Goal: Task Accomplishment & Management: Complete application form

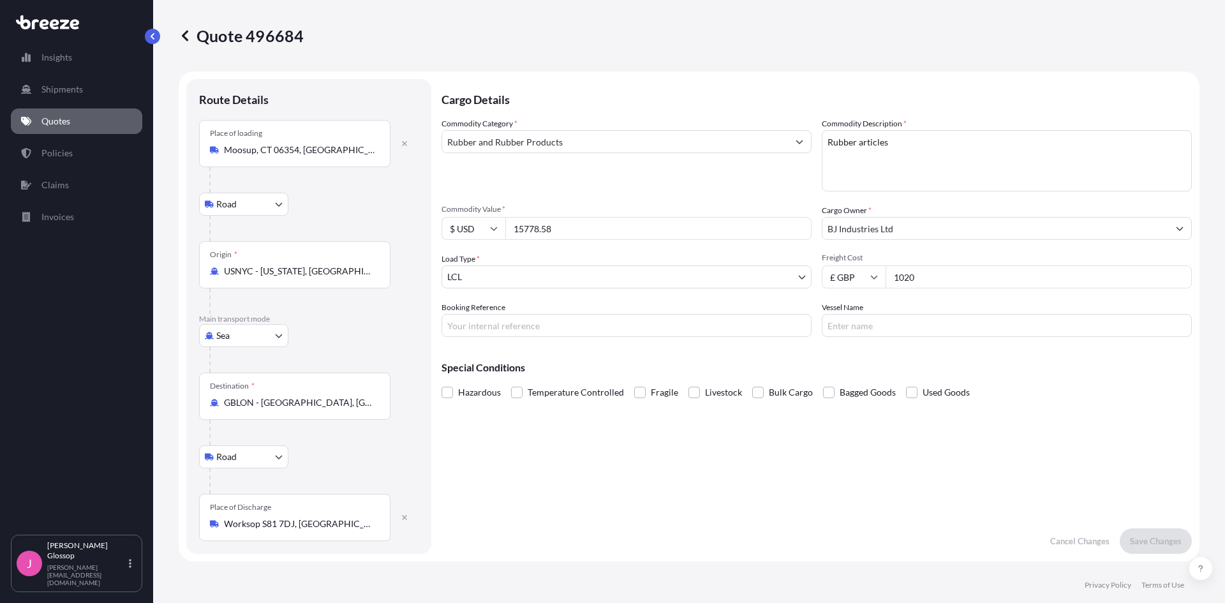
select select "Road"
select select "Sea"
select select "Road"
select select "1"
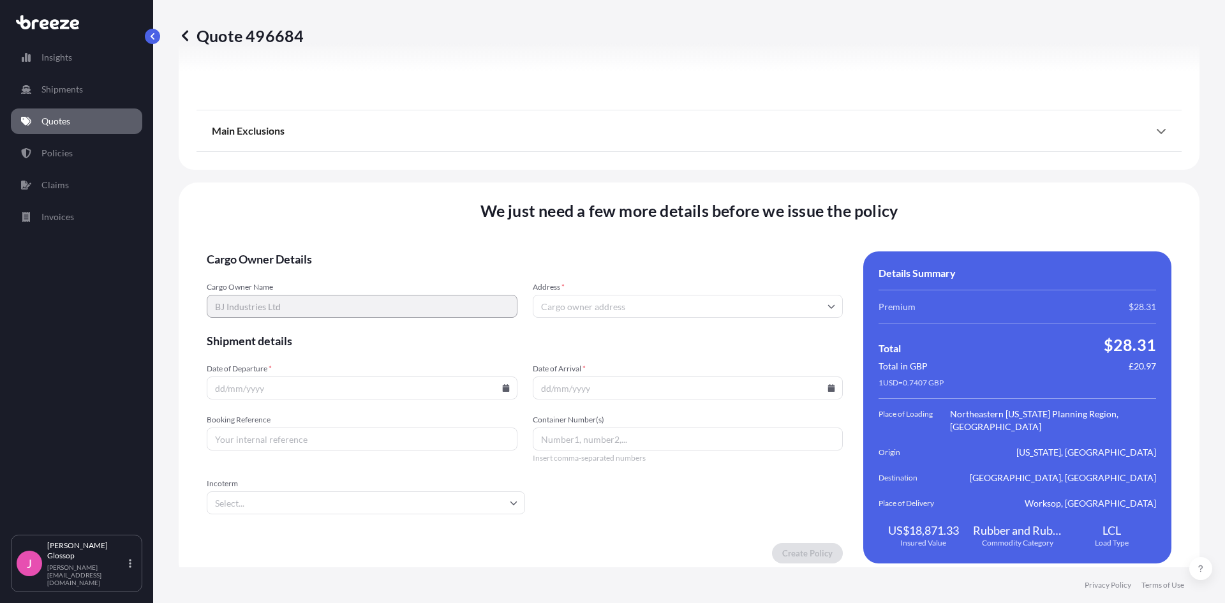
scroll to position [1701, 0]
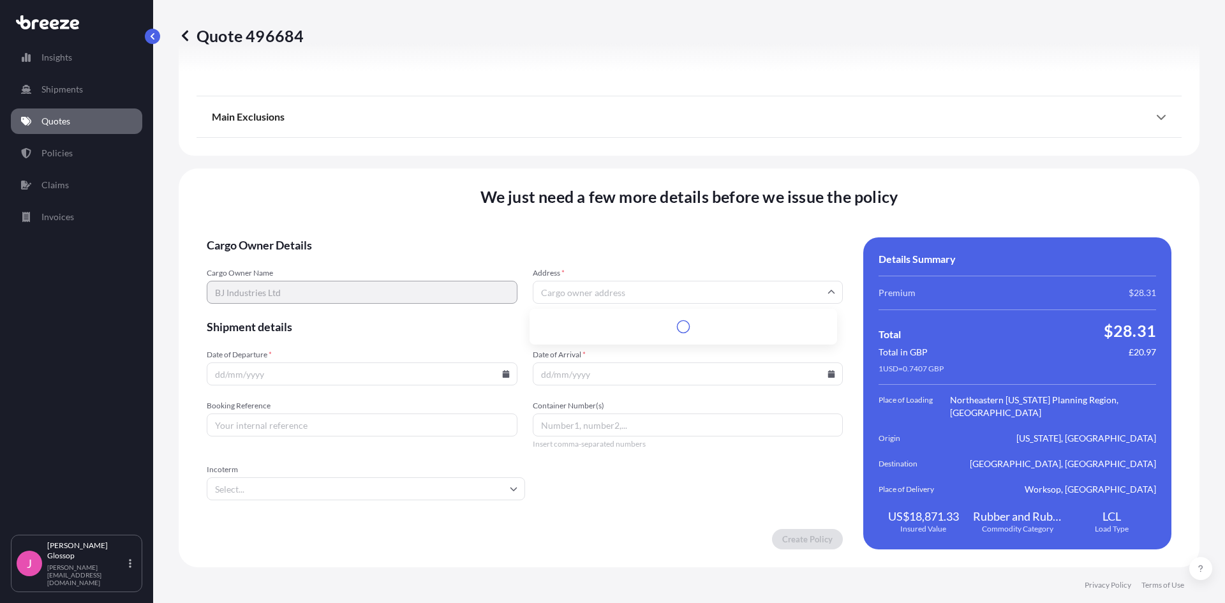
click at [573, 292] on input "Address *" at bounding box center [688, 292] width 311 height 23
click at [584, 302] on input "Address *" at bounding box center [688, 292] width 311 height 23
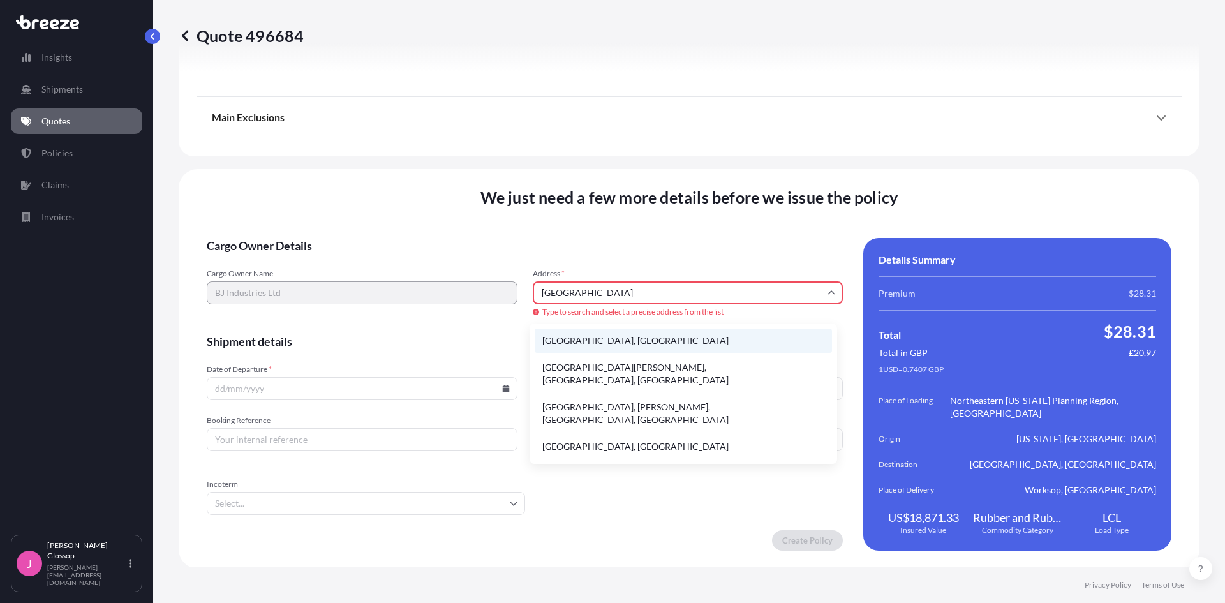
click at [631, 335] on li "[GEOGRAPHIC_DATA], [GEOGRAPHIC_DATA]" at bounding box center [683, 341] width 297 height 24
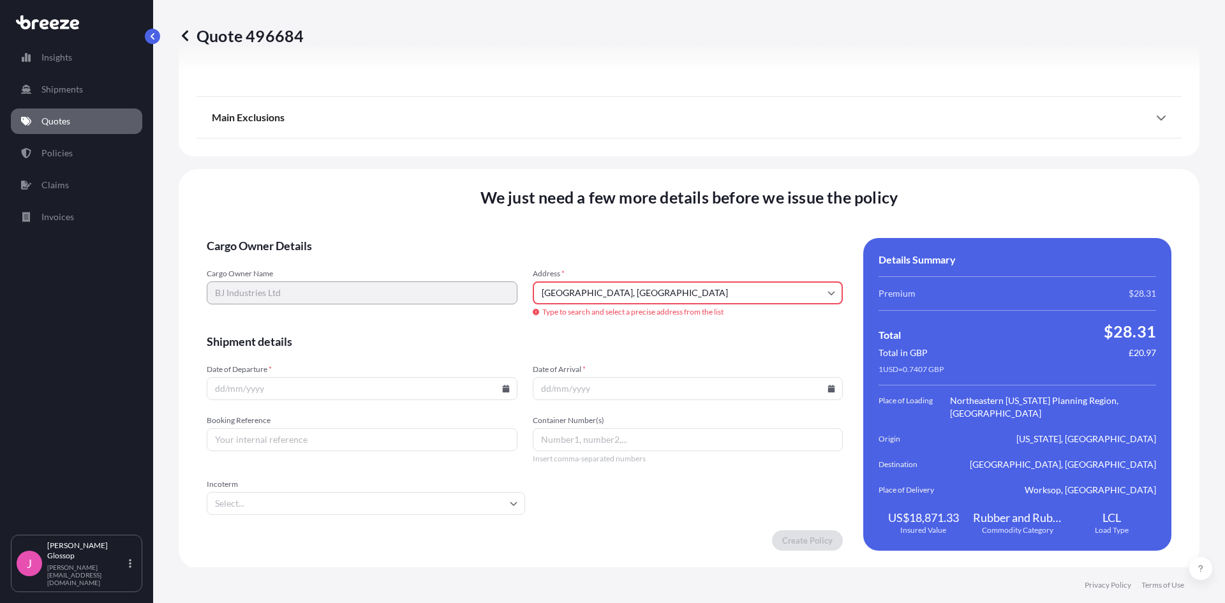
type input "[STREET_ADDRESS]"
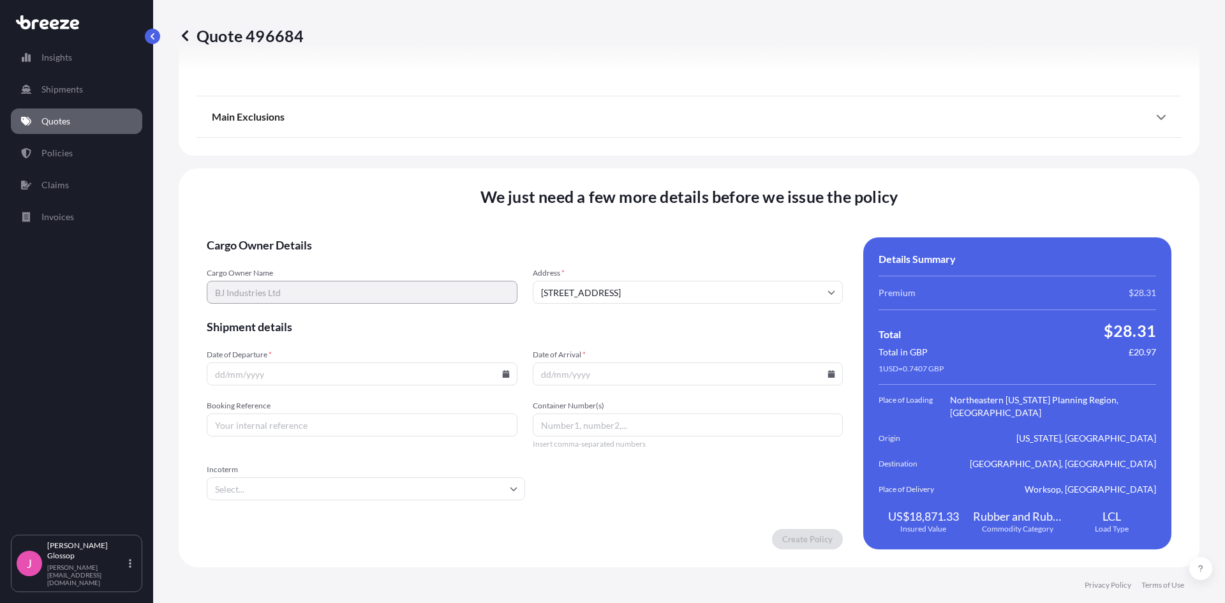
click at [487, 383] on input "Date of Departure *" at bounding box center [362, 373] width 311 height 23
click at [502, 373] on icon at bounding box center [506, 374] width 8 height 8
click at [486, 422] on input "Booking Reference" at bounding box center [362, 424] width 311 height 23
